Goal: Information Seeking & Learning: Find specific fact

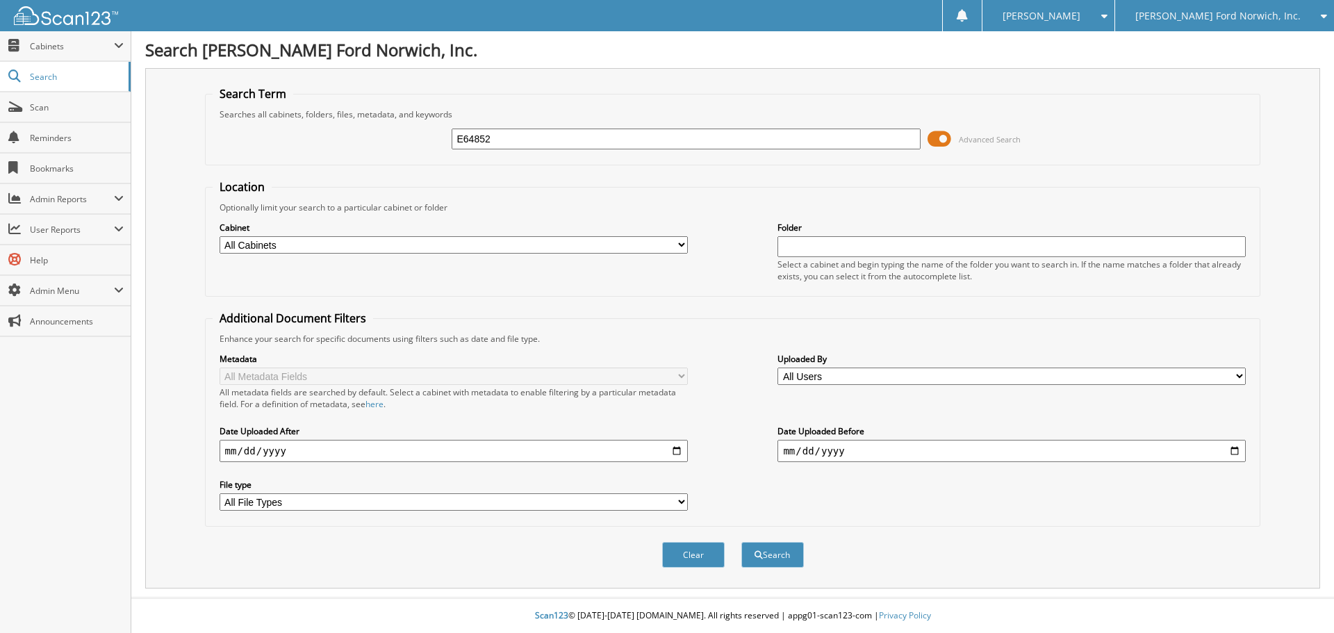
type input "E64852"
click at [741, 542] on button "Search" at bounding box center [772, 555] width 63 height 26
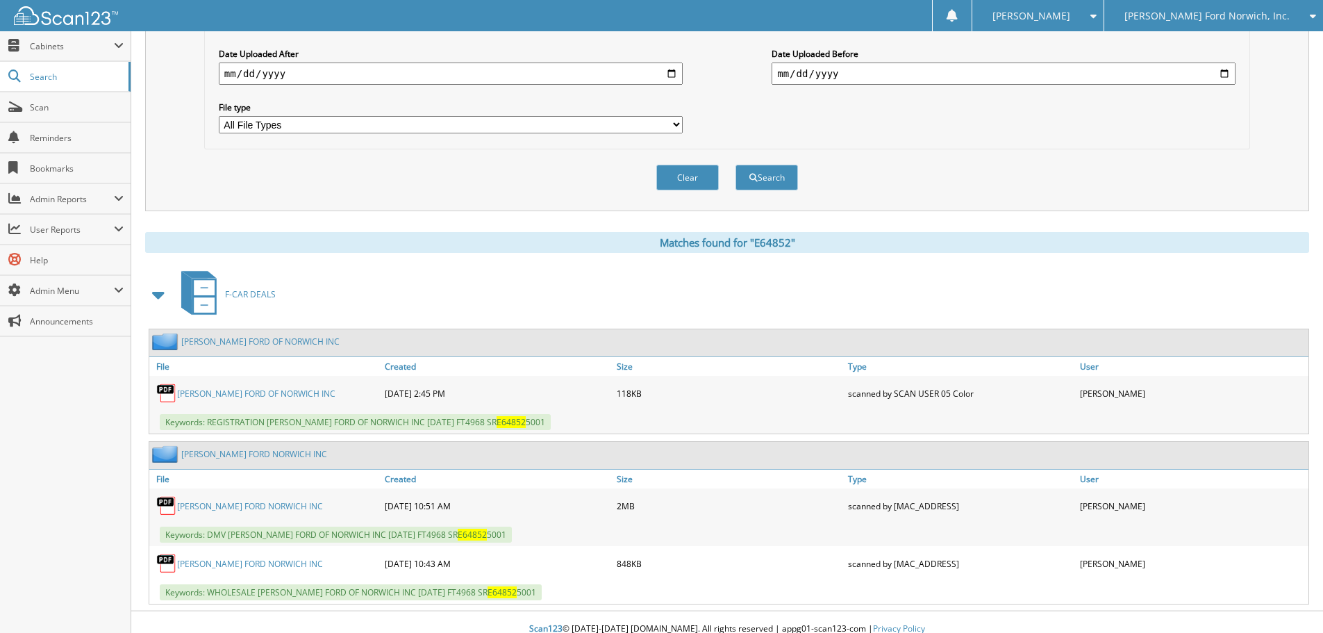
scroll to position [391, 0]
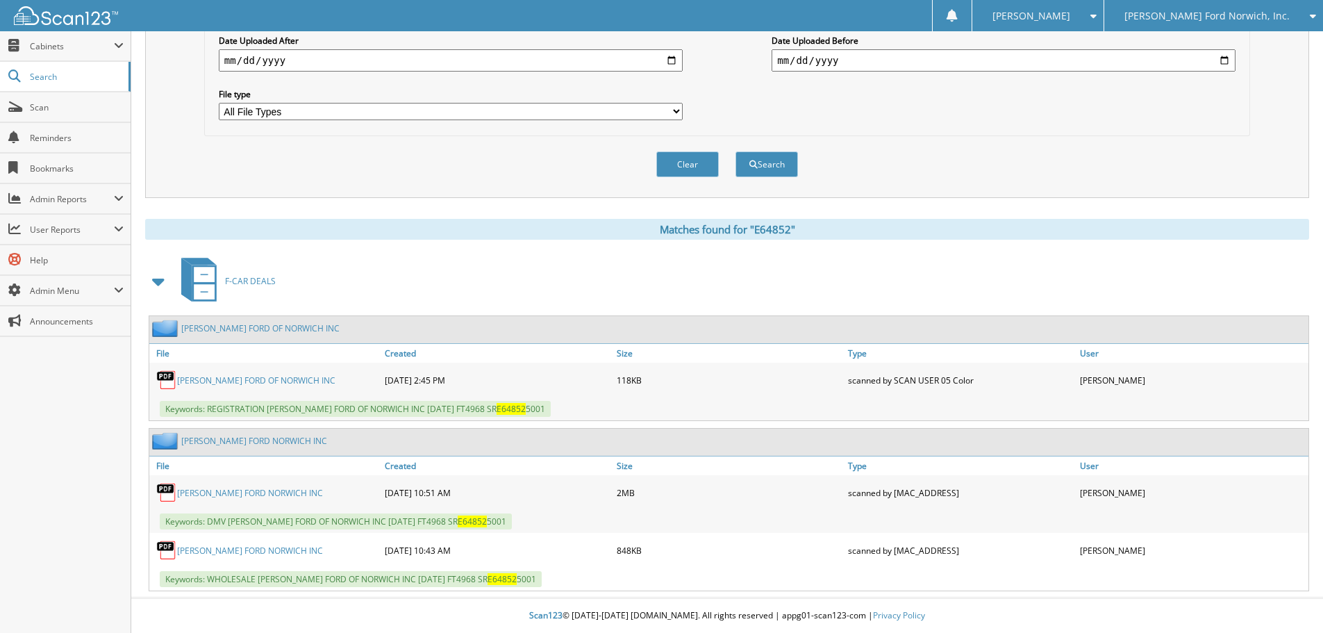
click at [247, 495] on link "[PERSON_NAME] FORD NORWICH INC" at bounding box center [250, 493] width 146 height 12
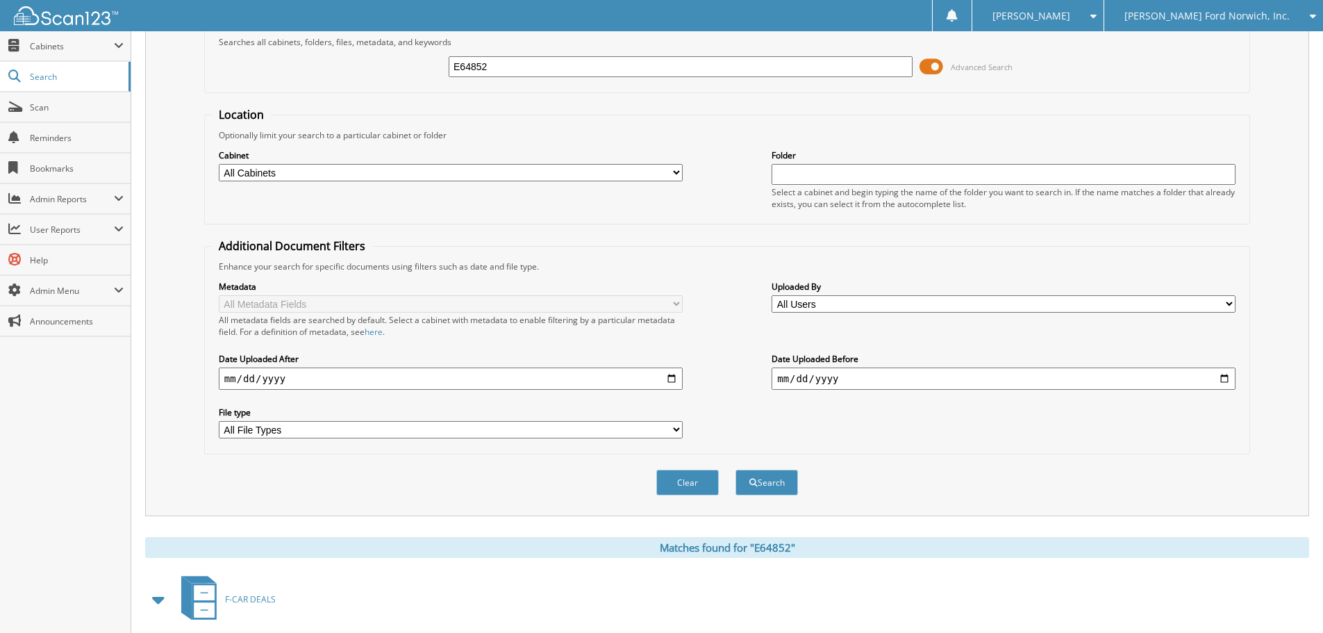
scroll to position [44, 0]
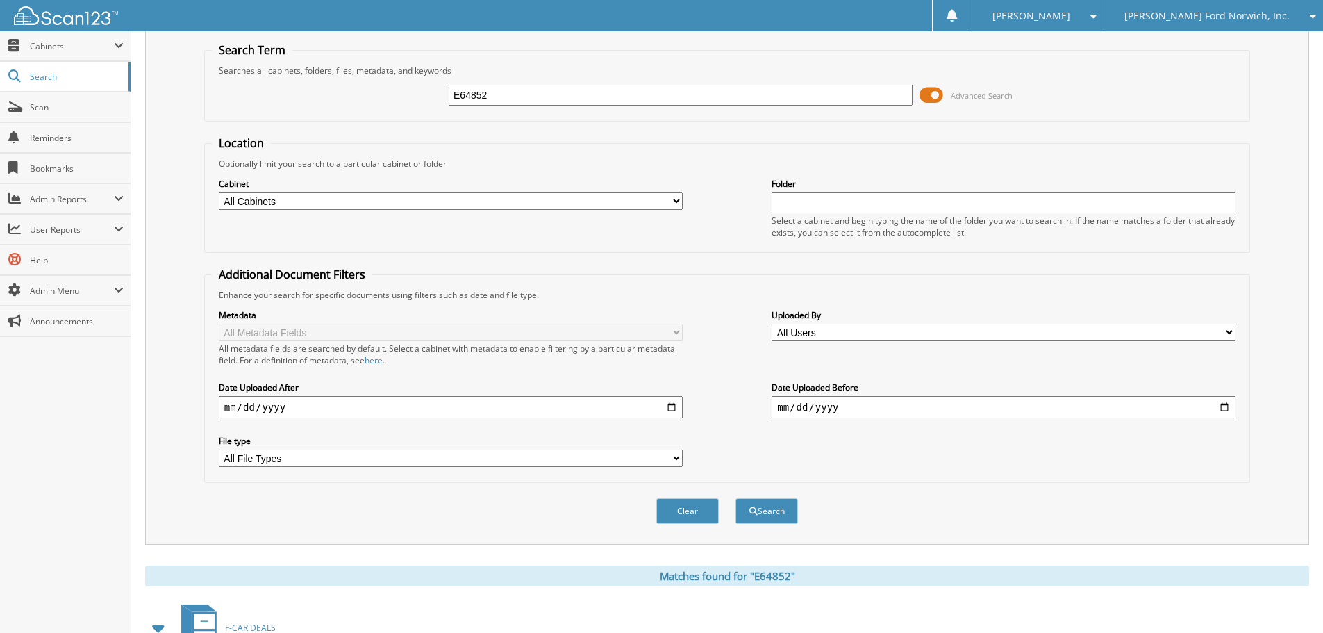
drag, startPoint x: 492, startPoint y: 96, endPoint x: 460, endPoint y: 96, distance: 32.0
click at [460, 96] on input "E64852" at bounding box center [681, 95] width 464 height 21
type input "E18913"
click at [736, 498] on button "Search" at bounding box center [767, 511] width 63 height 26
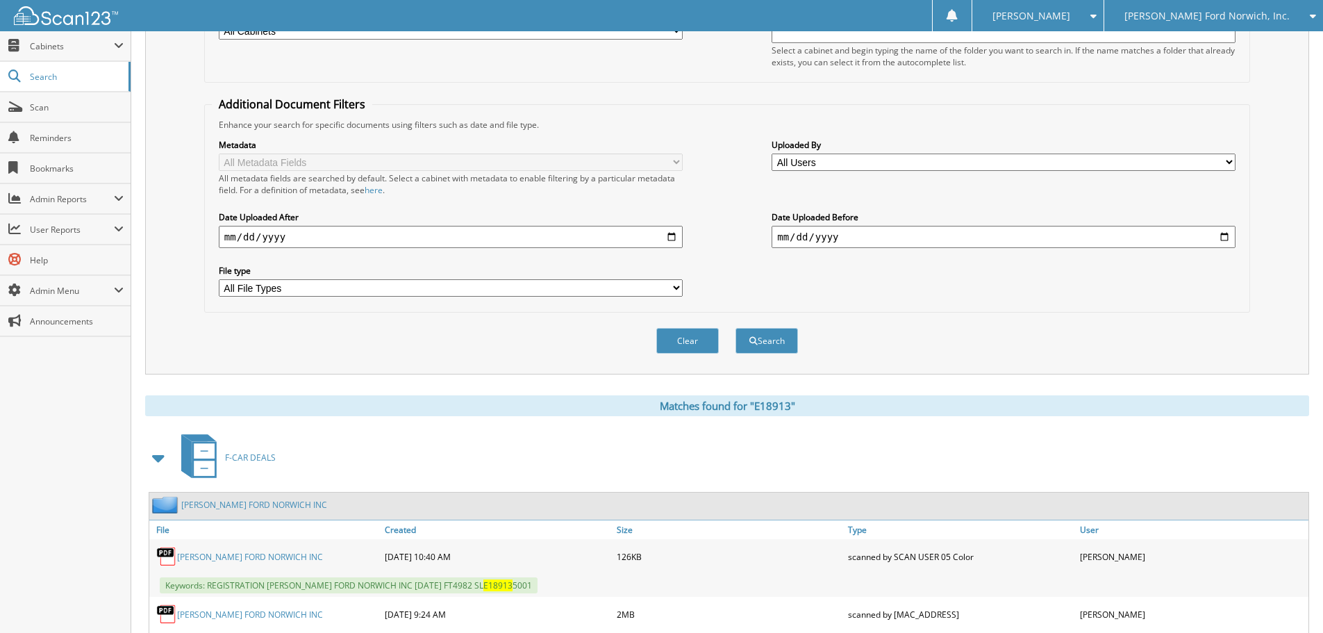
scroll to position [279, 0]
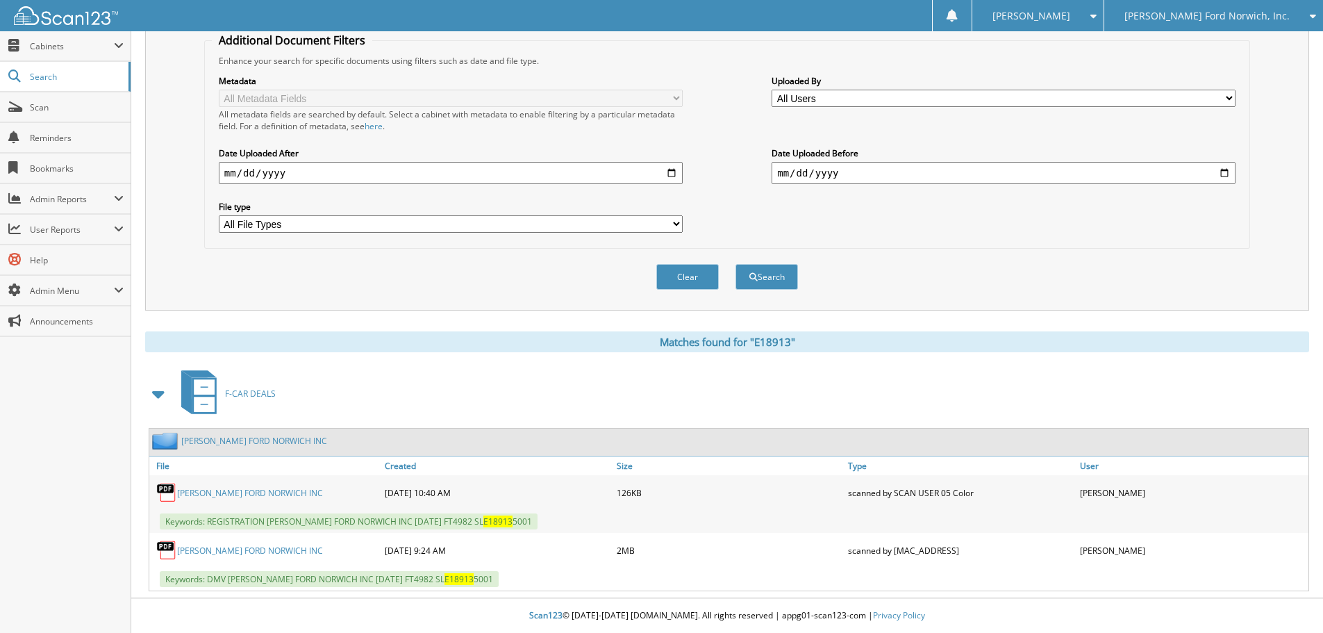
click at [240, 550] on link "[PERSON_NAME] FORD NORWICH INC" at bounding box center [250, 551] width 146 height 12
